Goal: Check status: Check status

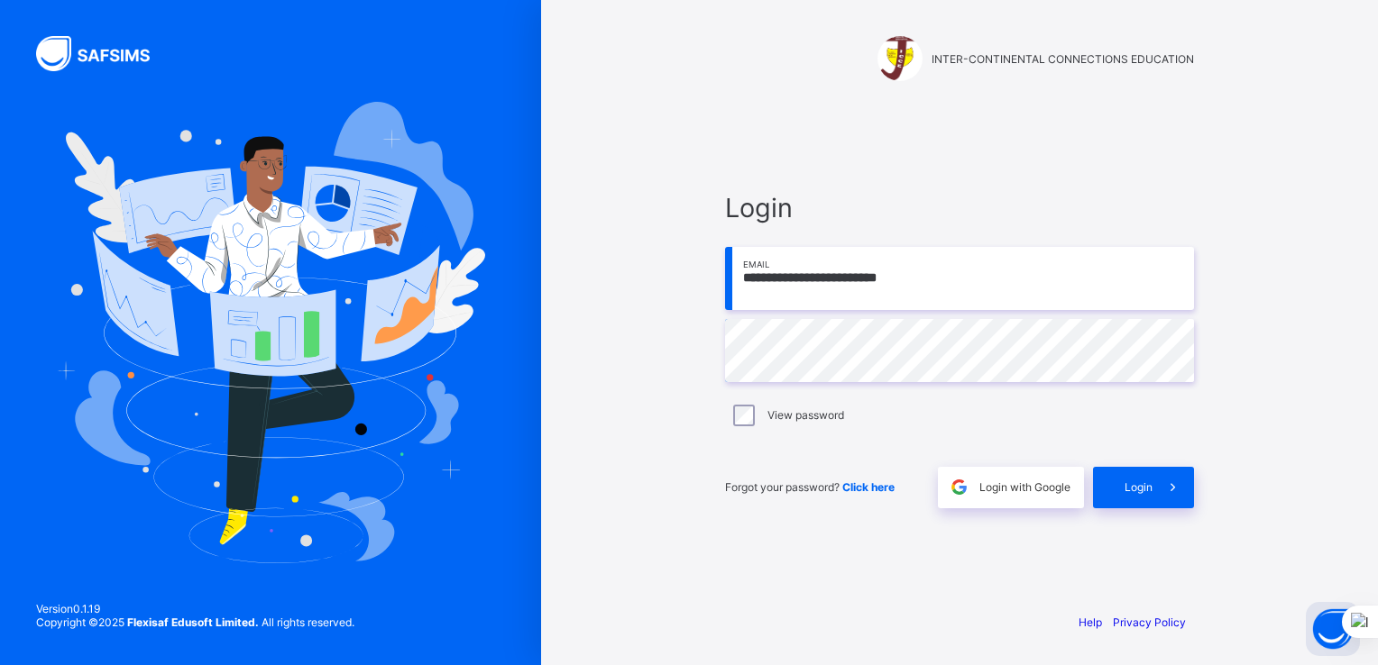
click at [1129, 481] on span "Login" at bounding box center [1138, 488] width 28 height 14
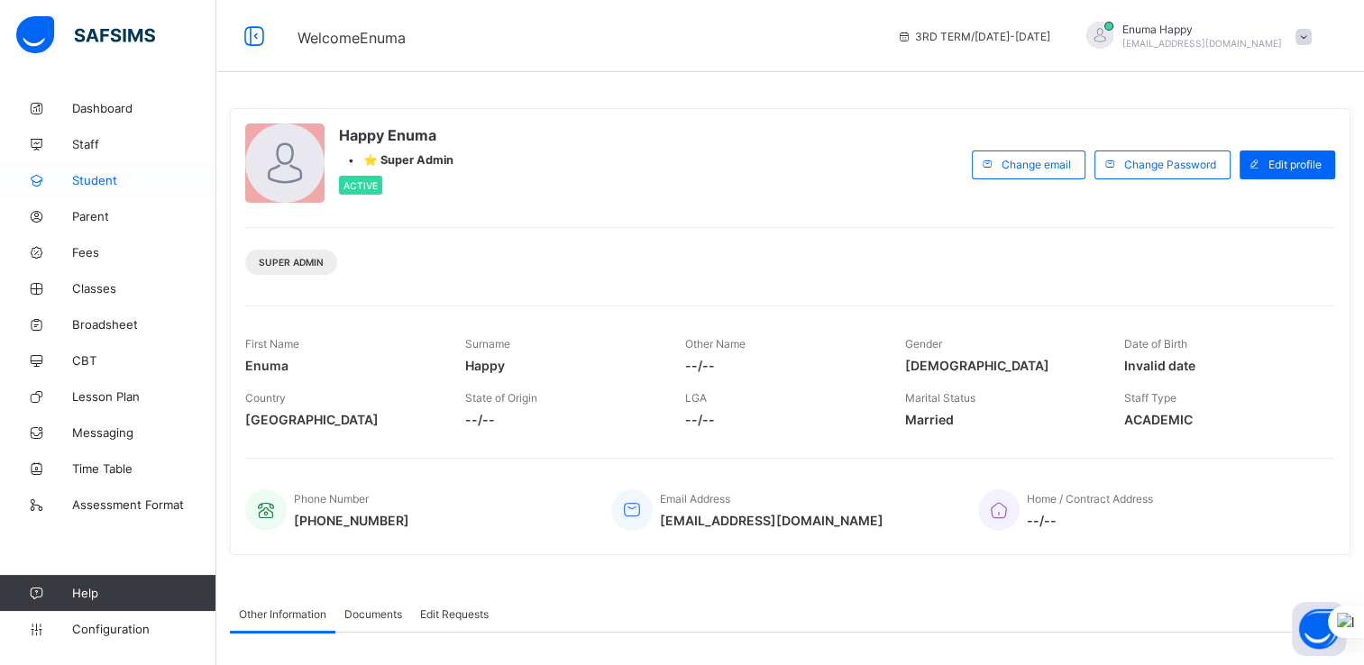
click at [91, 179] on span "Student" at bounding box center [144, 180] width 144 height 14
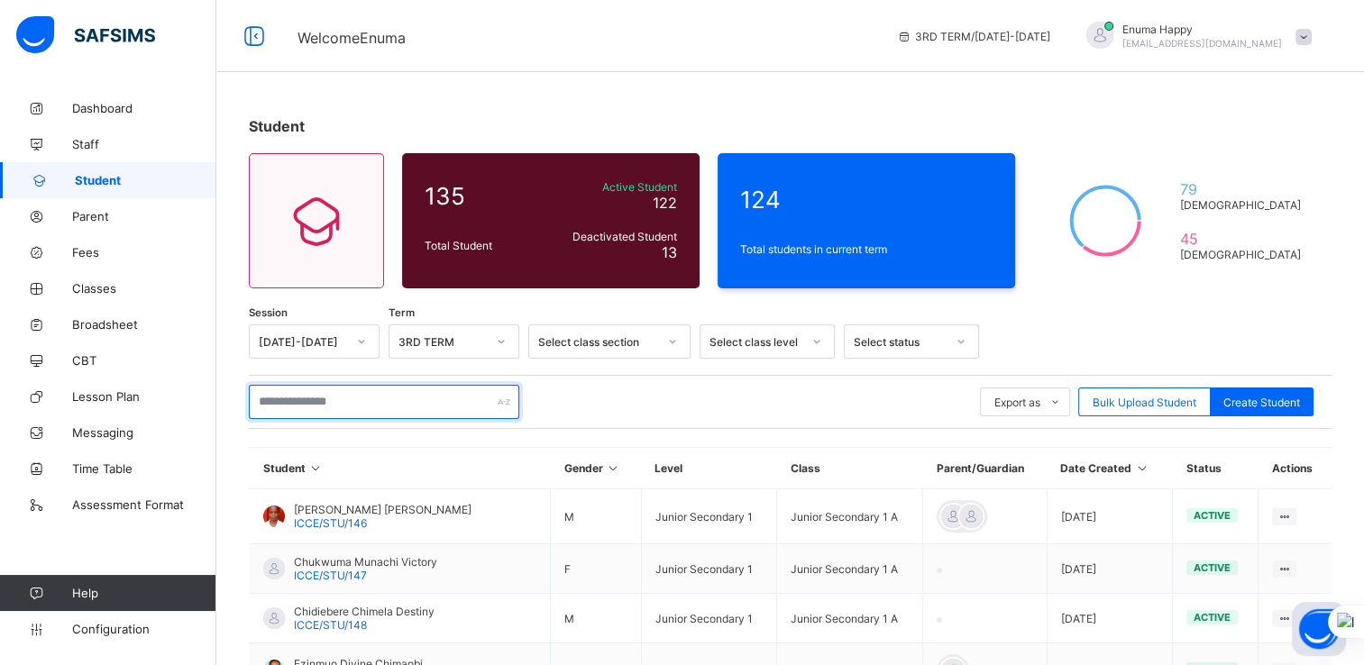
click at [368, 403] on input "text" at bounding box center [384, 402] width 270 height 34
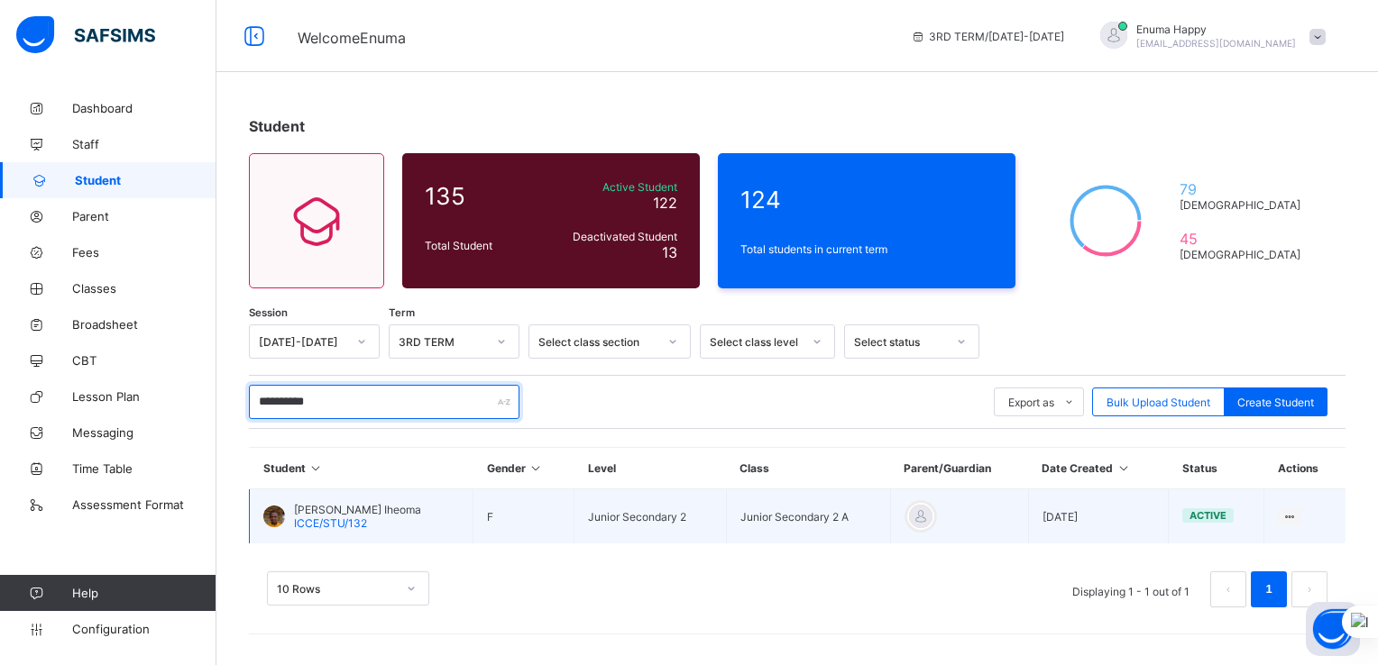
type input "**********"
click at [349, 519] on span "ICCE/STU/132" at bounding box center [330, 524] width 73 height 14
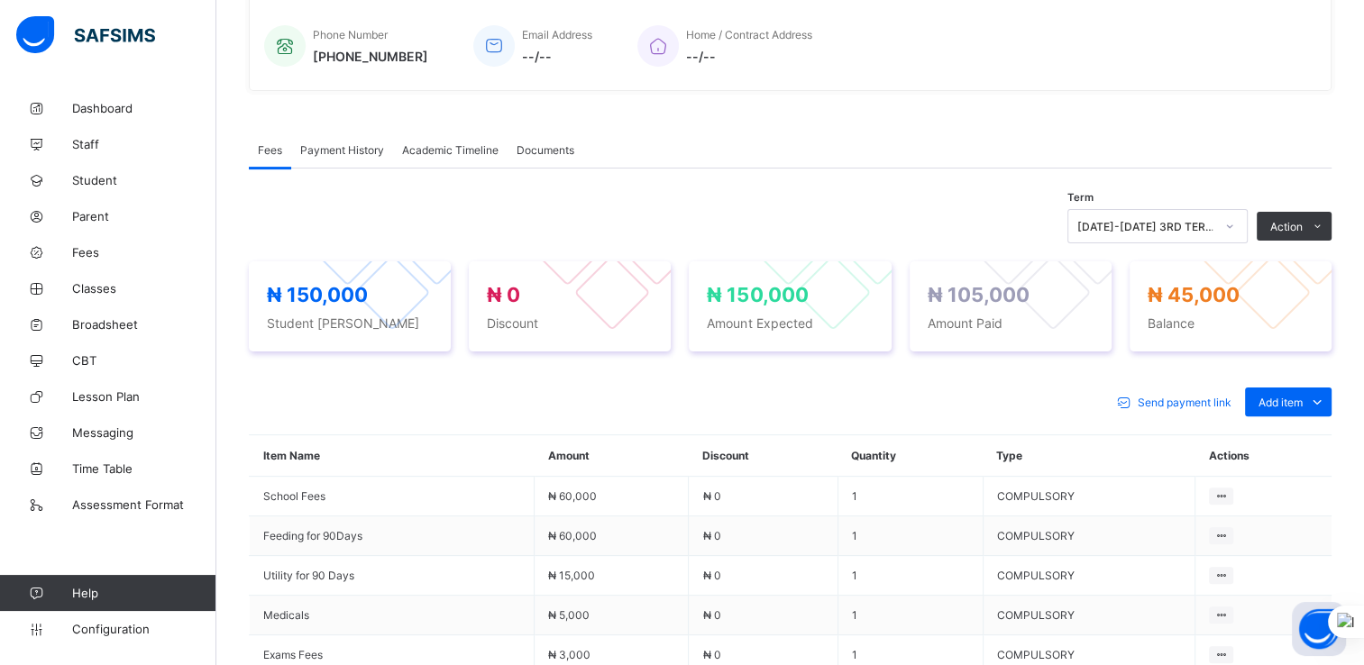
click at [464, 152] on span "Academic Timeline" at bounding box center [450, 150] width 96 height 14
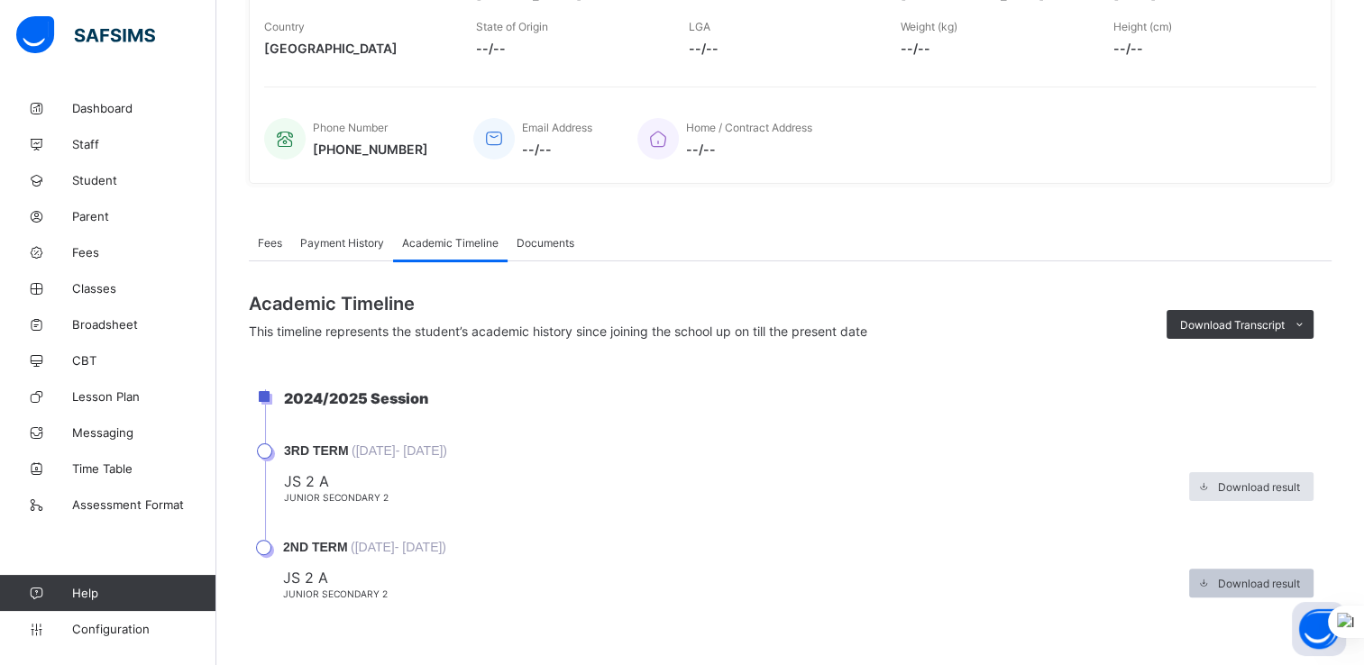
click at [1237, 580] on span "Download result" at bounding box center [1259, 584] width 82 height 14
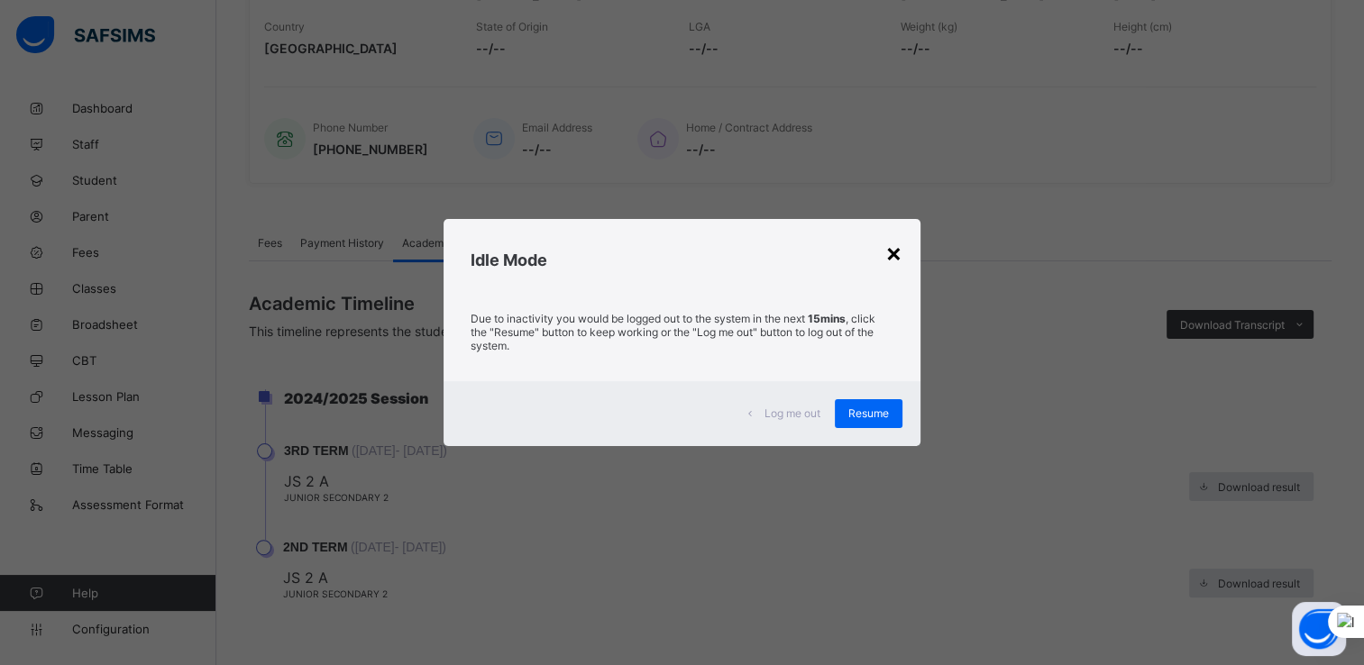
click at [899, 254] on div "×" at bounding box center [893, 252] width 17 height 31
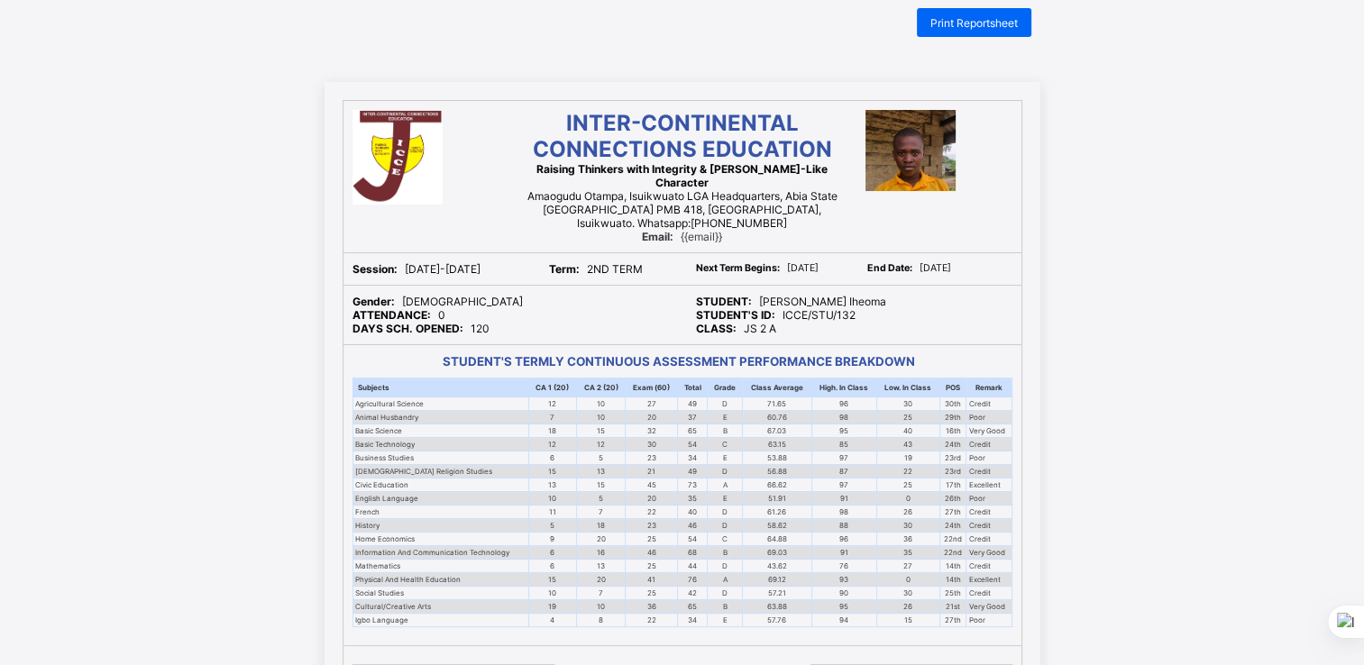
scroll to position [33, 0]
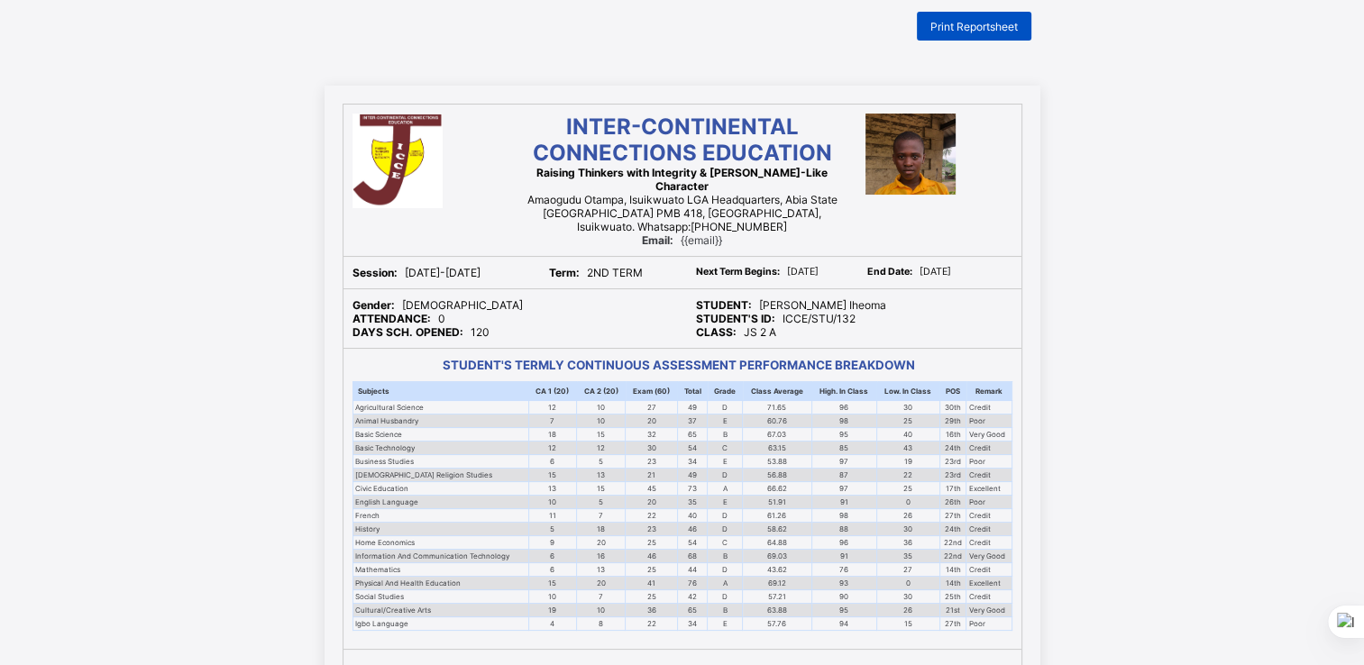
click at [957, 26] on span "Print Reportsheet" at bounding box center [974, 27] width 87 height 14
